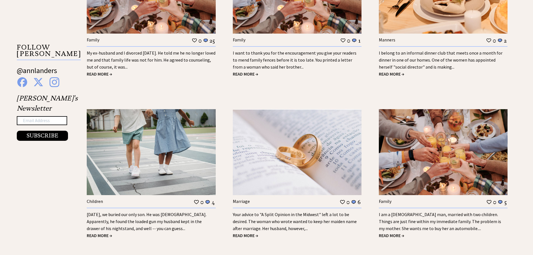
scroll to position [927, 0]
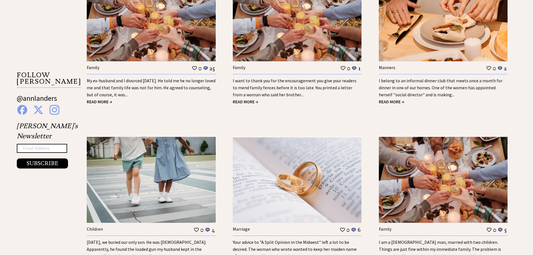
scroll to position [904, 0]
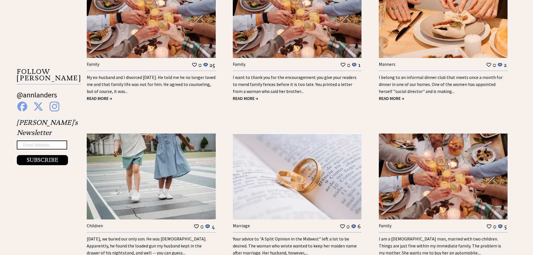
click at [405, 84] on link "I belong to an informal dinner club that meets once a month for dinner in one o…" at bounding box center [441, 84] width 124 height 20
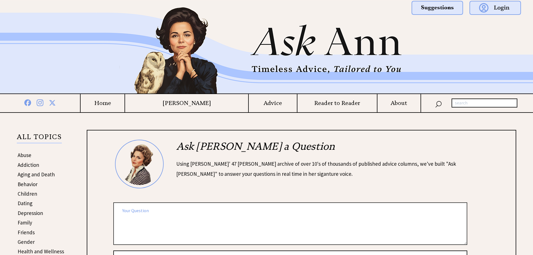
scroll to position [911, 0]
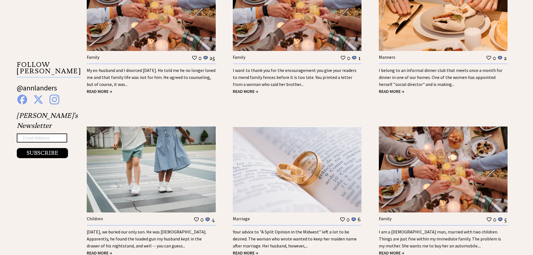
click at [388, 92] on span "READ MORE →" at bounding box center [391, 91] width 25 height 6
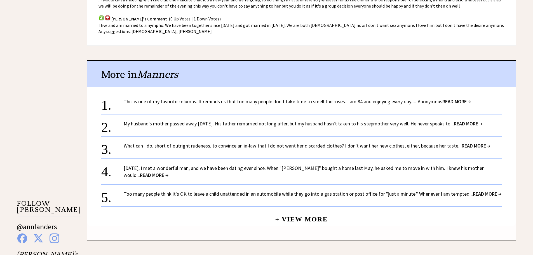
scroll to position [380, 0]
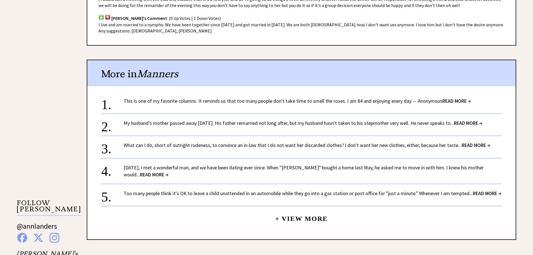
click at [476, 146] on span "READ MORE →" at bounding box center [476, 145] width 29 height 6
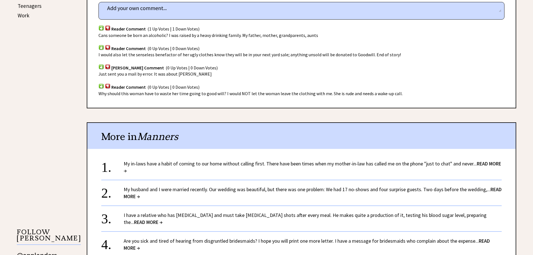
scroll to position [355, 0]
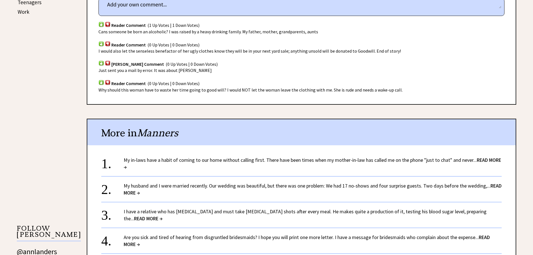
click at [481, 161] on span "READ MORE →" at bounding box center [312, 163] width 377 height 13
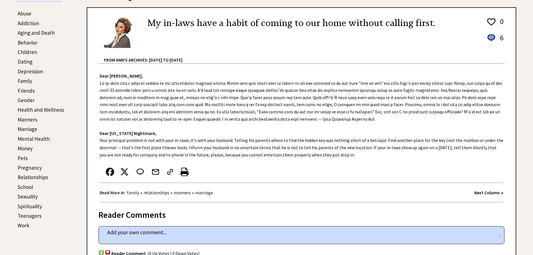
scroll to position [143, 0]
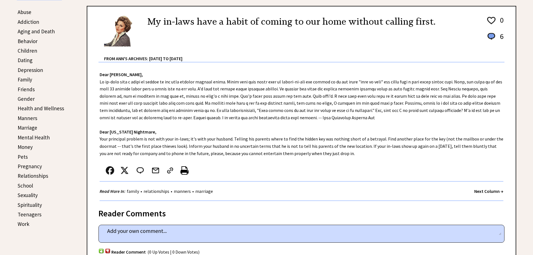
drag, startPoint x: 536, startPoint y: 27, endPoint x: 537, endPoint y: 60, distance: 32.7
